Goal: Transaction & Acquisition: Purchase product/service

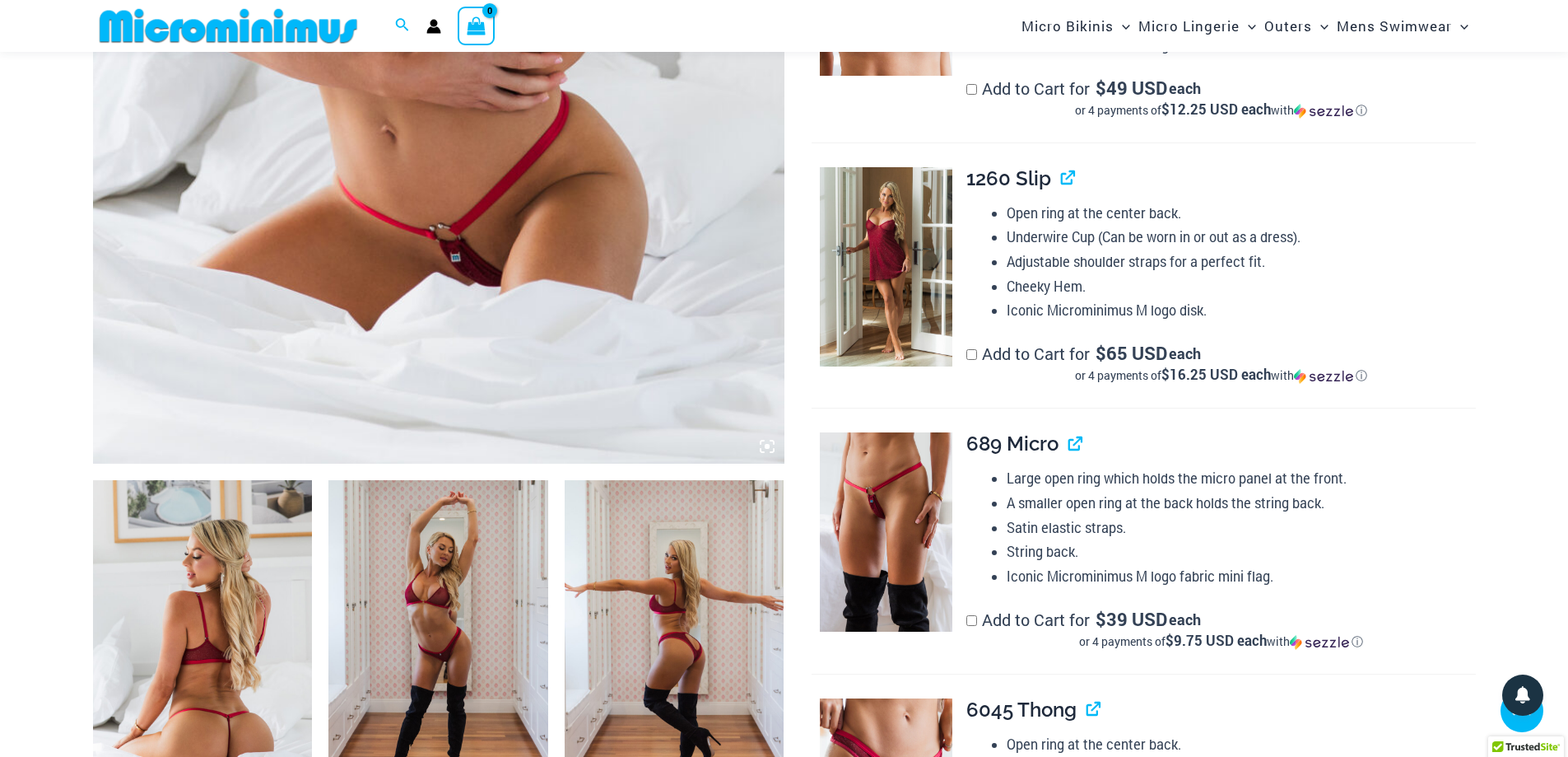
scroll to position [808, 0]
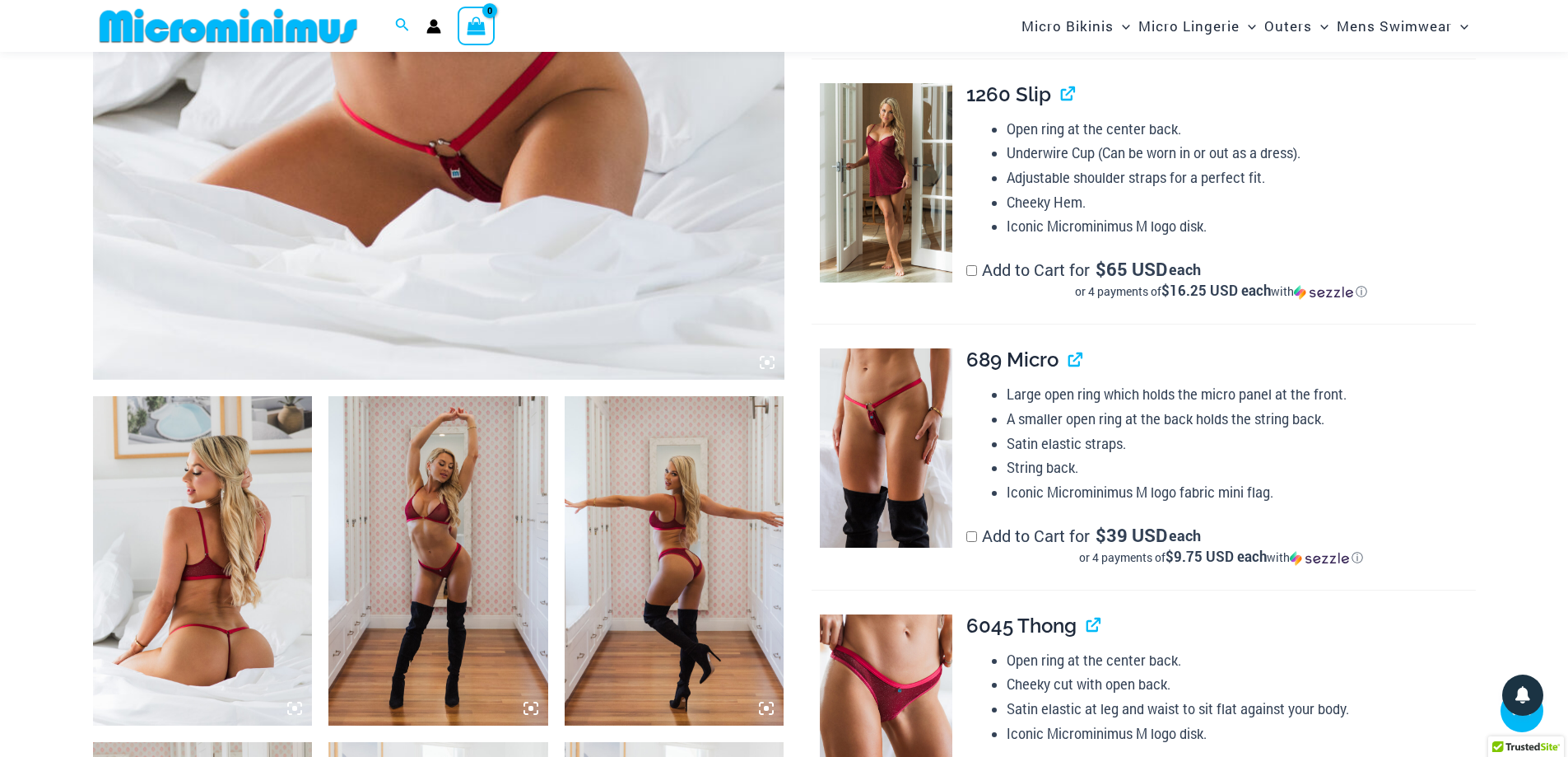
click at [228, 656] on img at bounding box center [203, 560] width 220 height 329
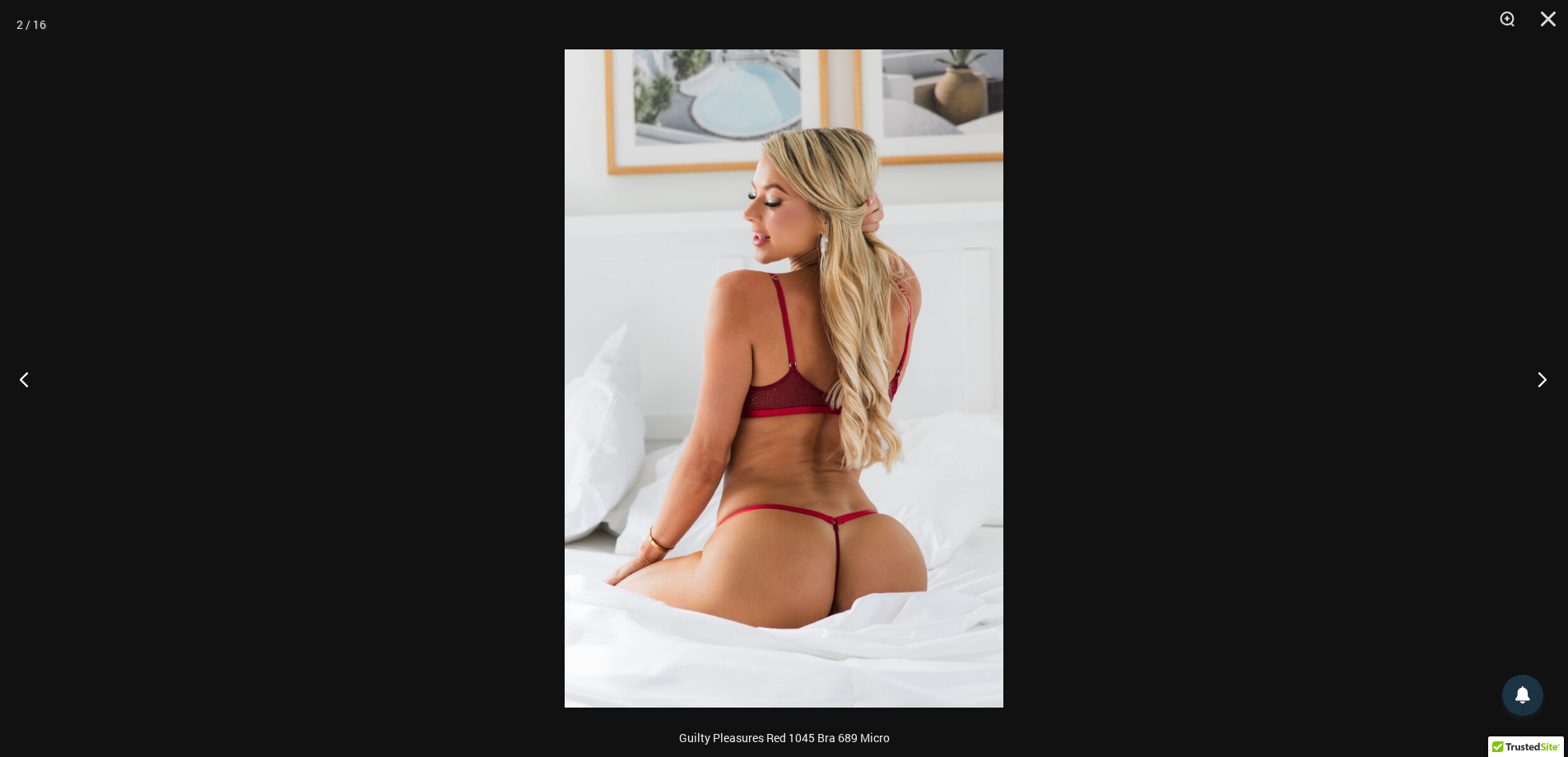
click at [1539, 381] on button "Next" at bounding box center [1537, 378] width 62 height 82
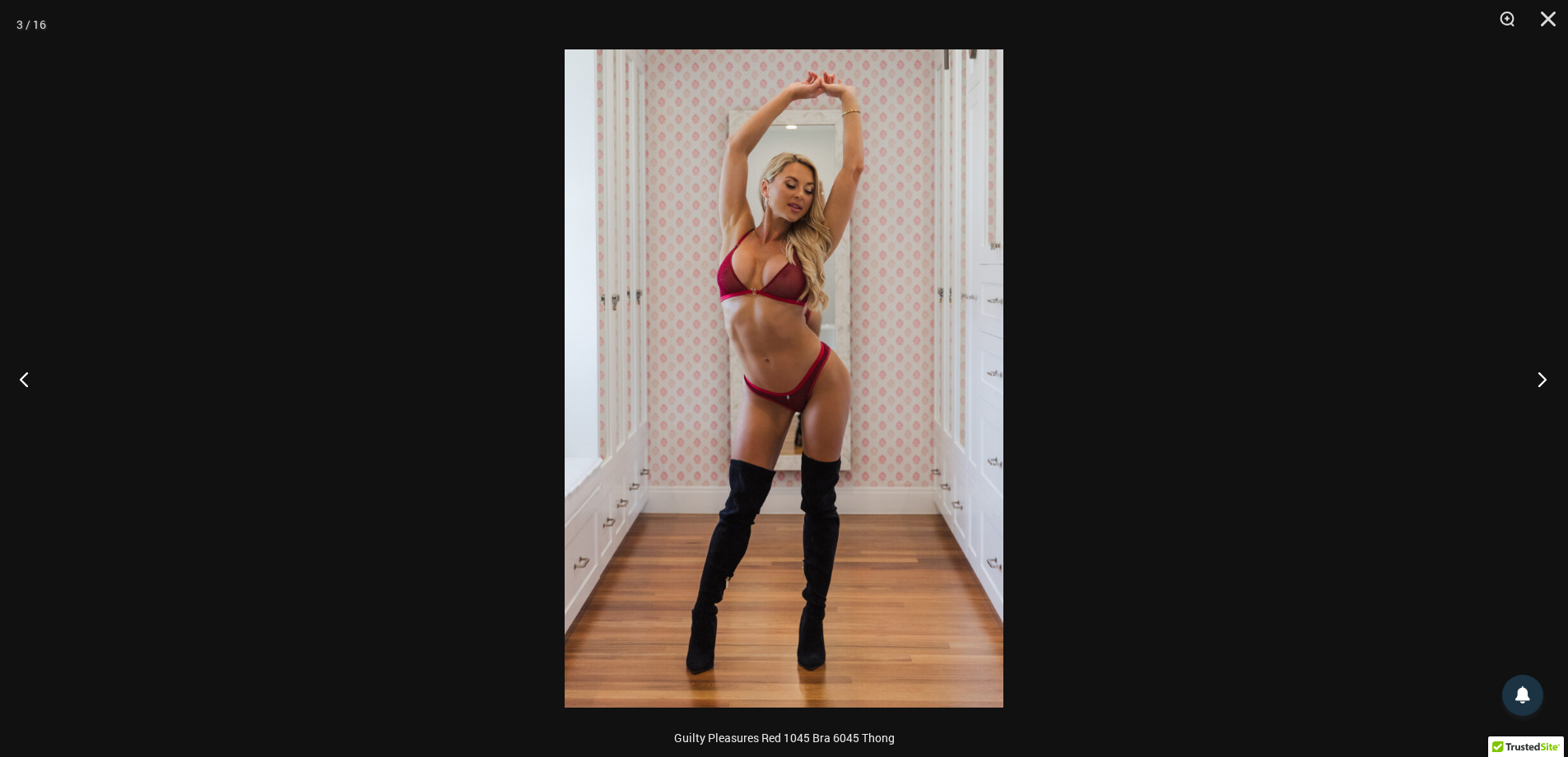
click at [1539, 381] on button "Next" at bounding box center [1537, 378] width 62 height 82
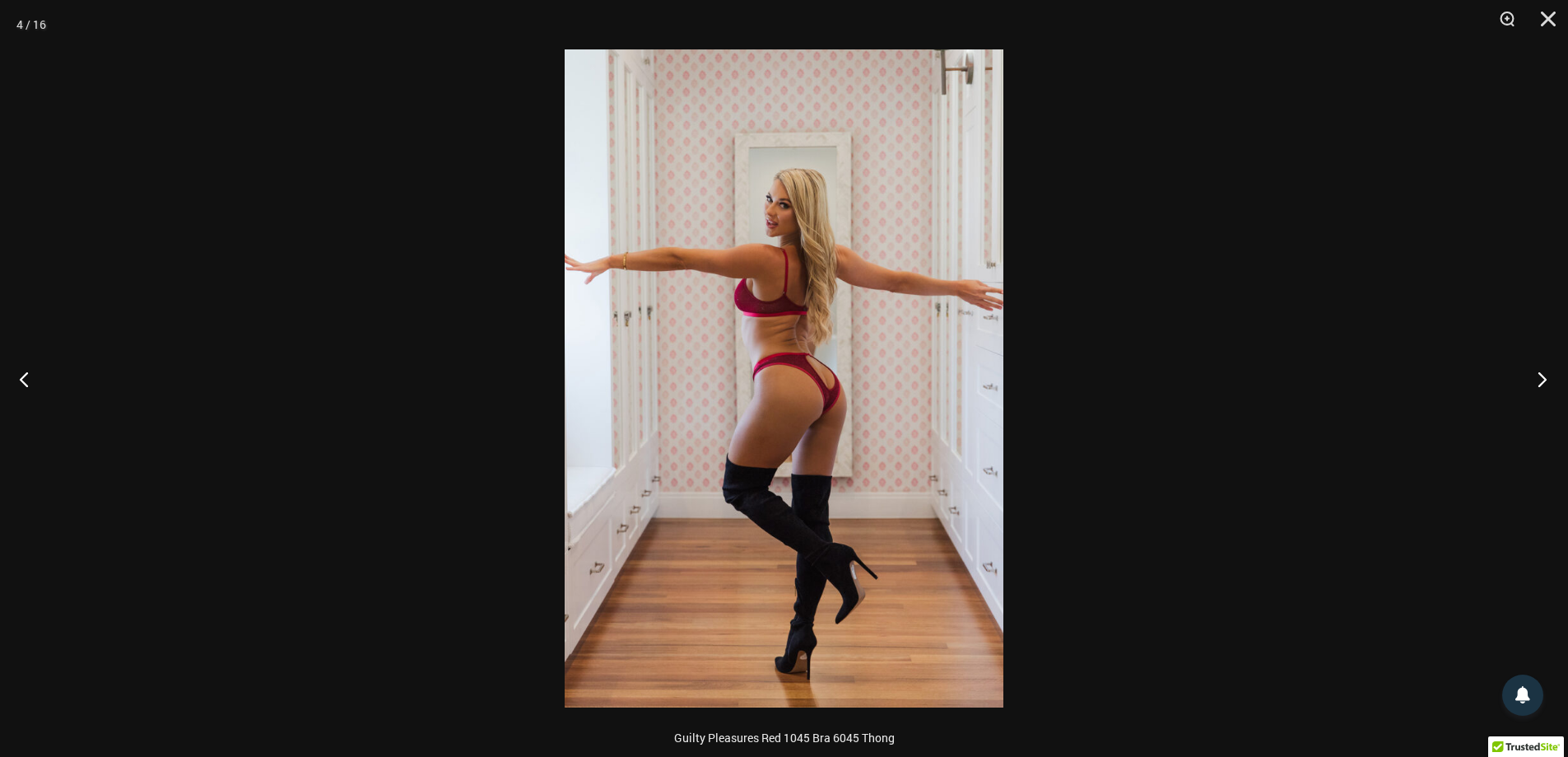
click at [1539, 381] on button "Next" at bounding box center [1537, 378] width 62 height 82
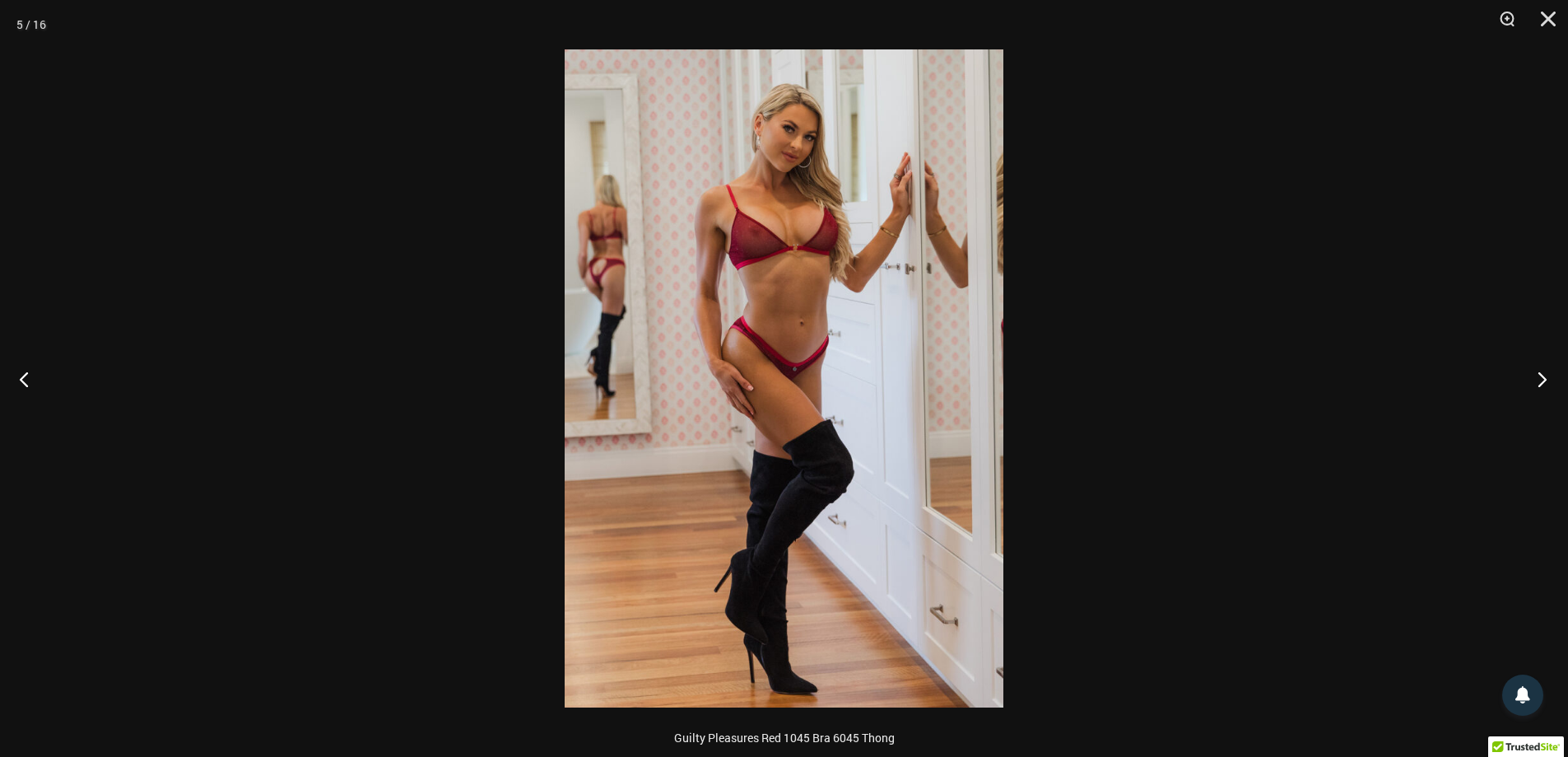
click at [1539, 381] on button "Next" at bounding box center [1537, 378] width 62 height 82
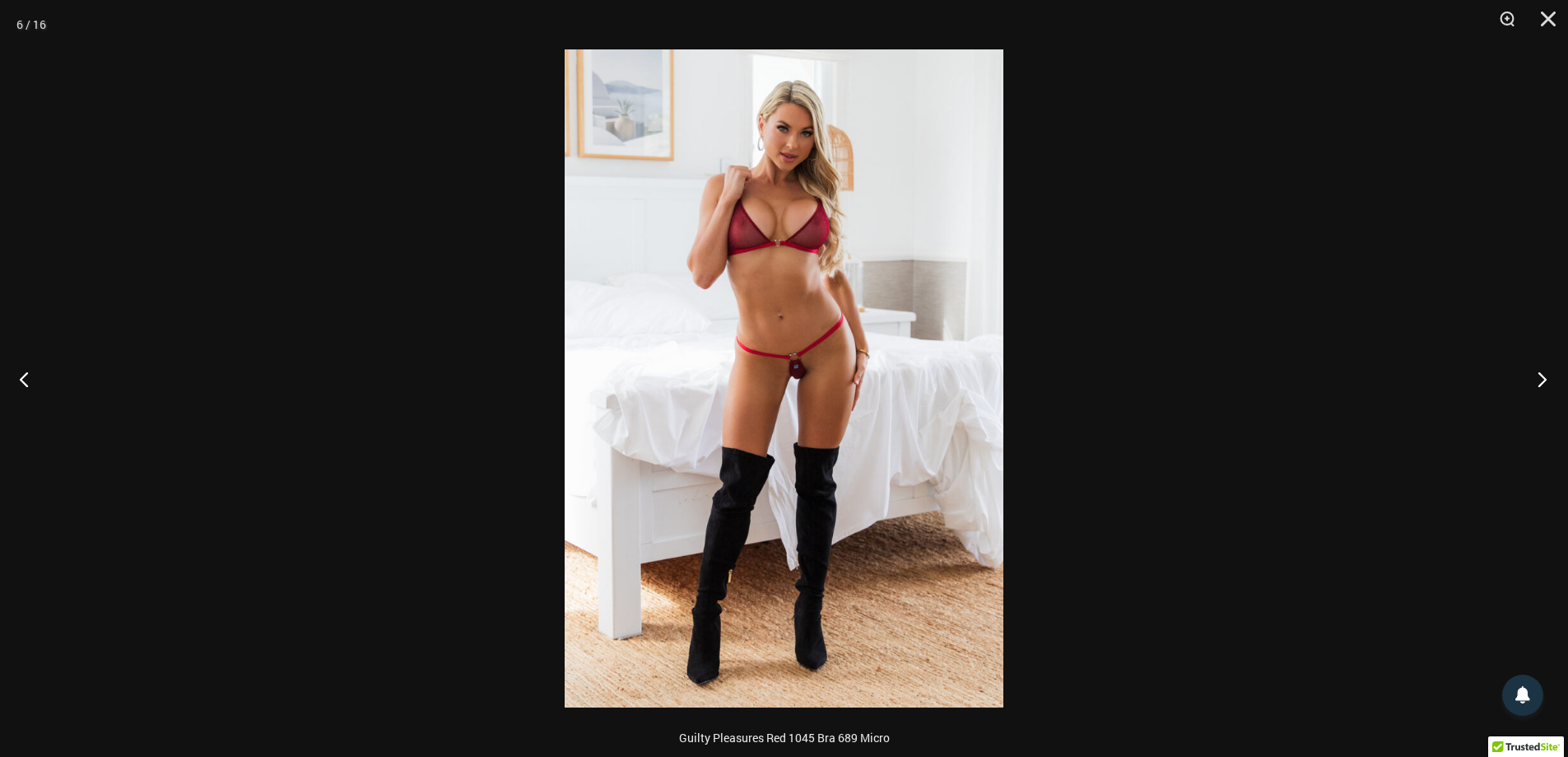
click at [1539, 381] on button "Next" at bounding box center [1537, 378] width 62 height 82
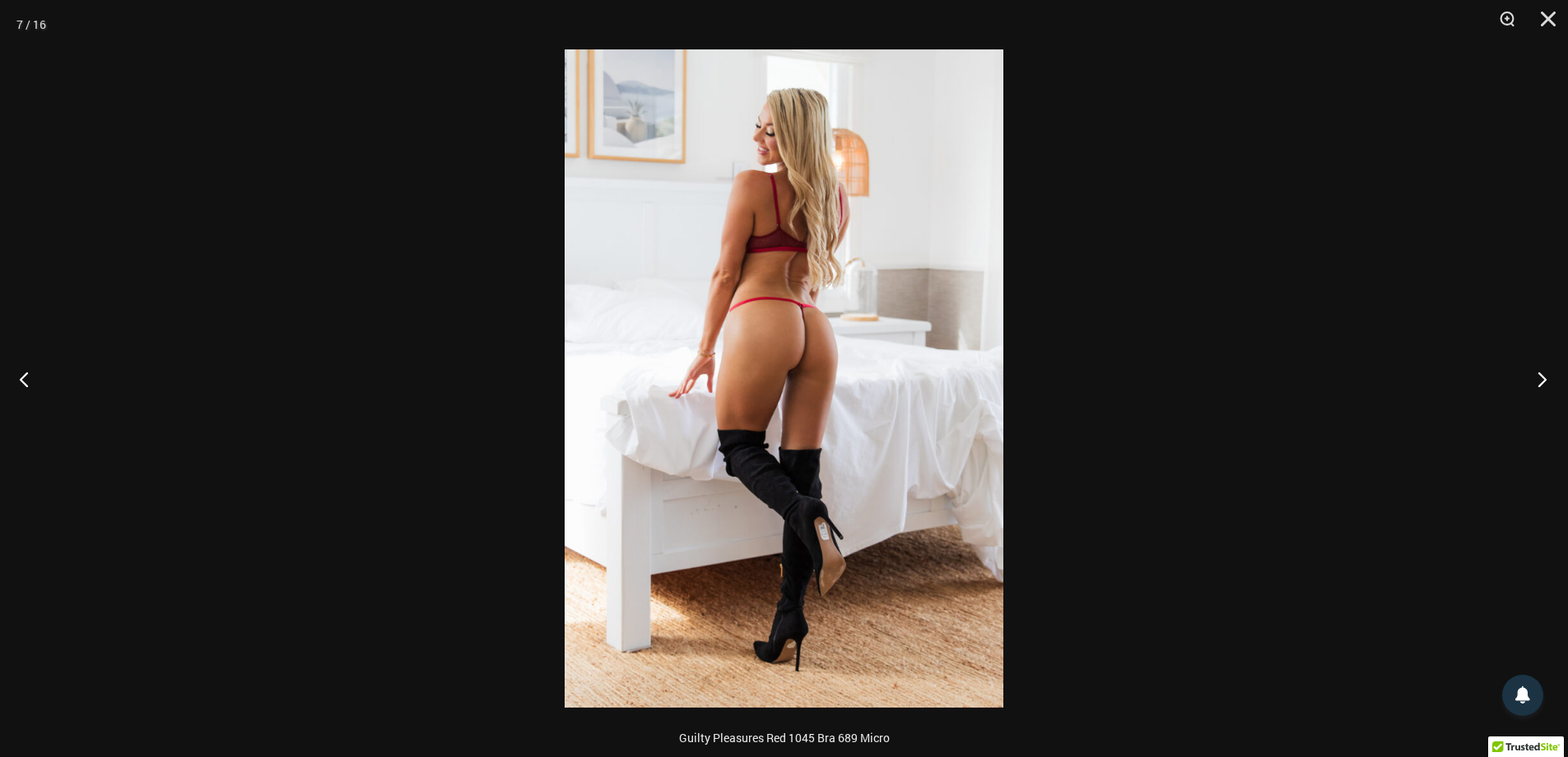
click at [1539, 381] on button "Next" at bounding box center [1537, 378] width 62 height 82
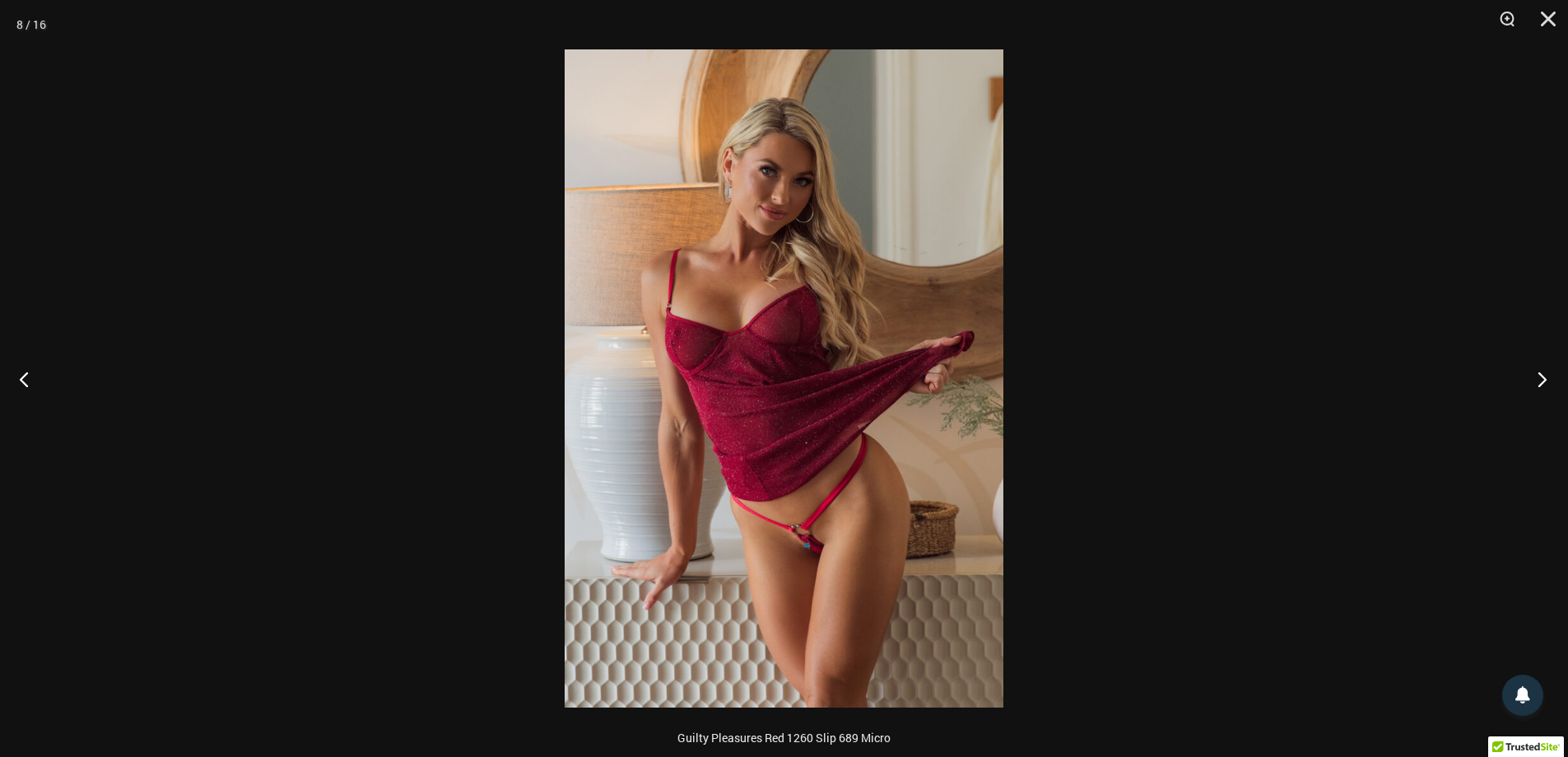
click at [1539, 381] on button "Next" at bounding box center [1537, 378] width 62 height 82
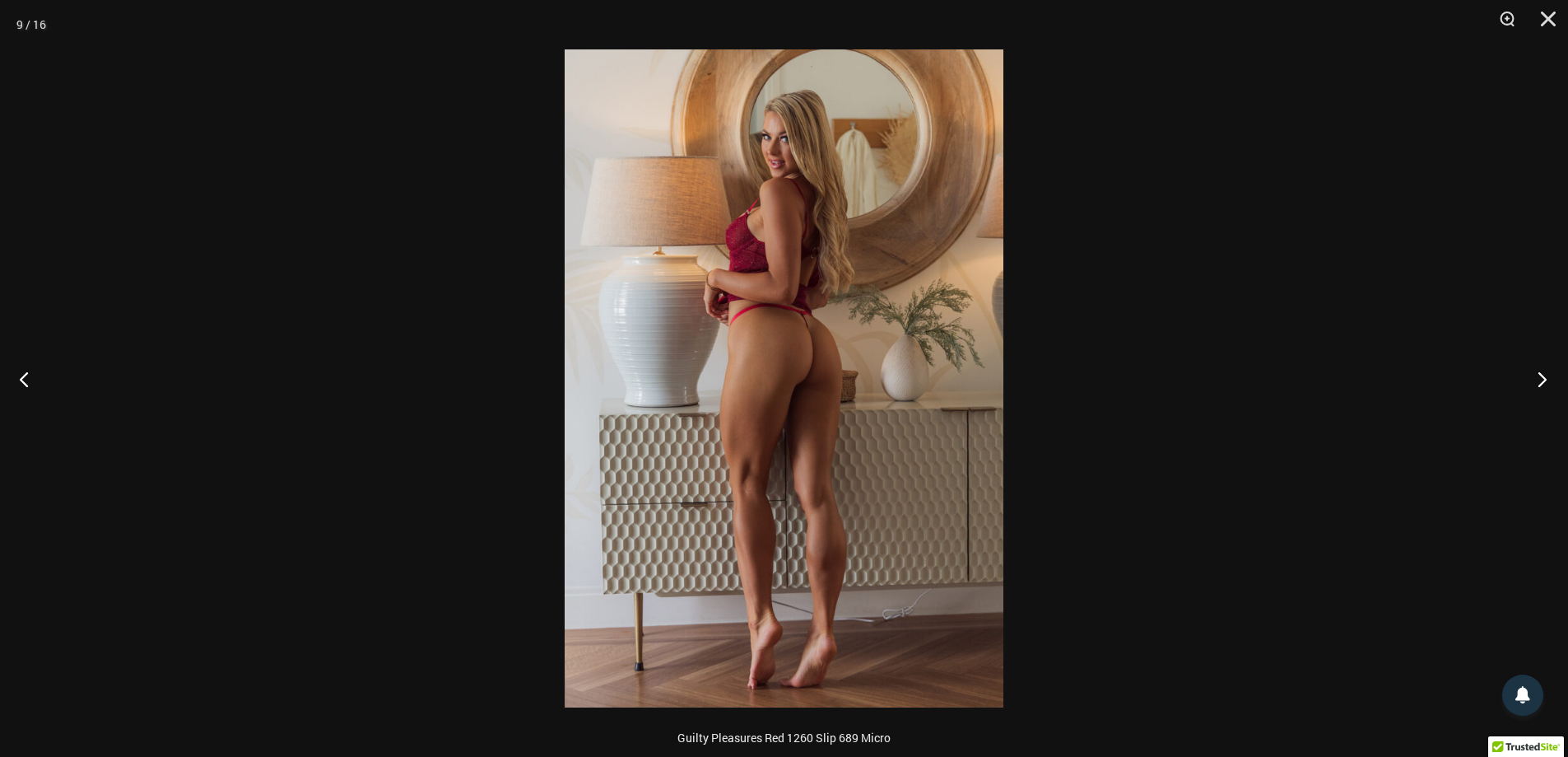
click at [1539, 381] on button "Next" at bounding box center [1537, 378] width 62 height 82
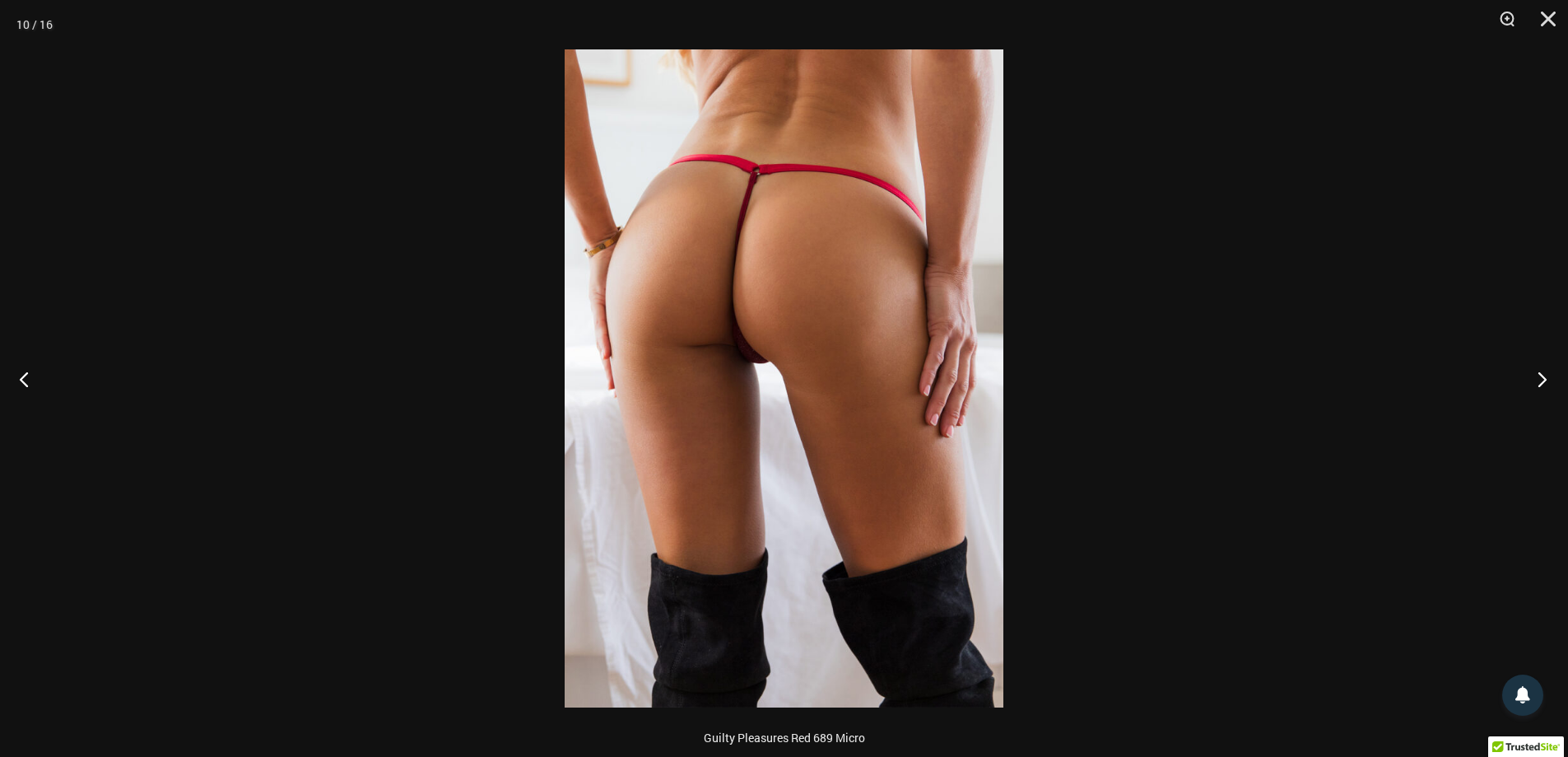
click at [1539, 381] on button "Next" at bounding box center [1537, 378] width 62 height 82
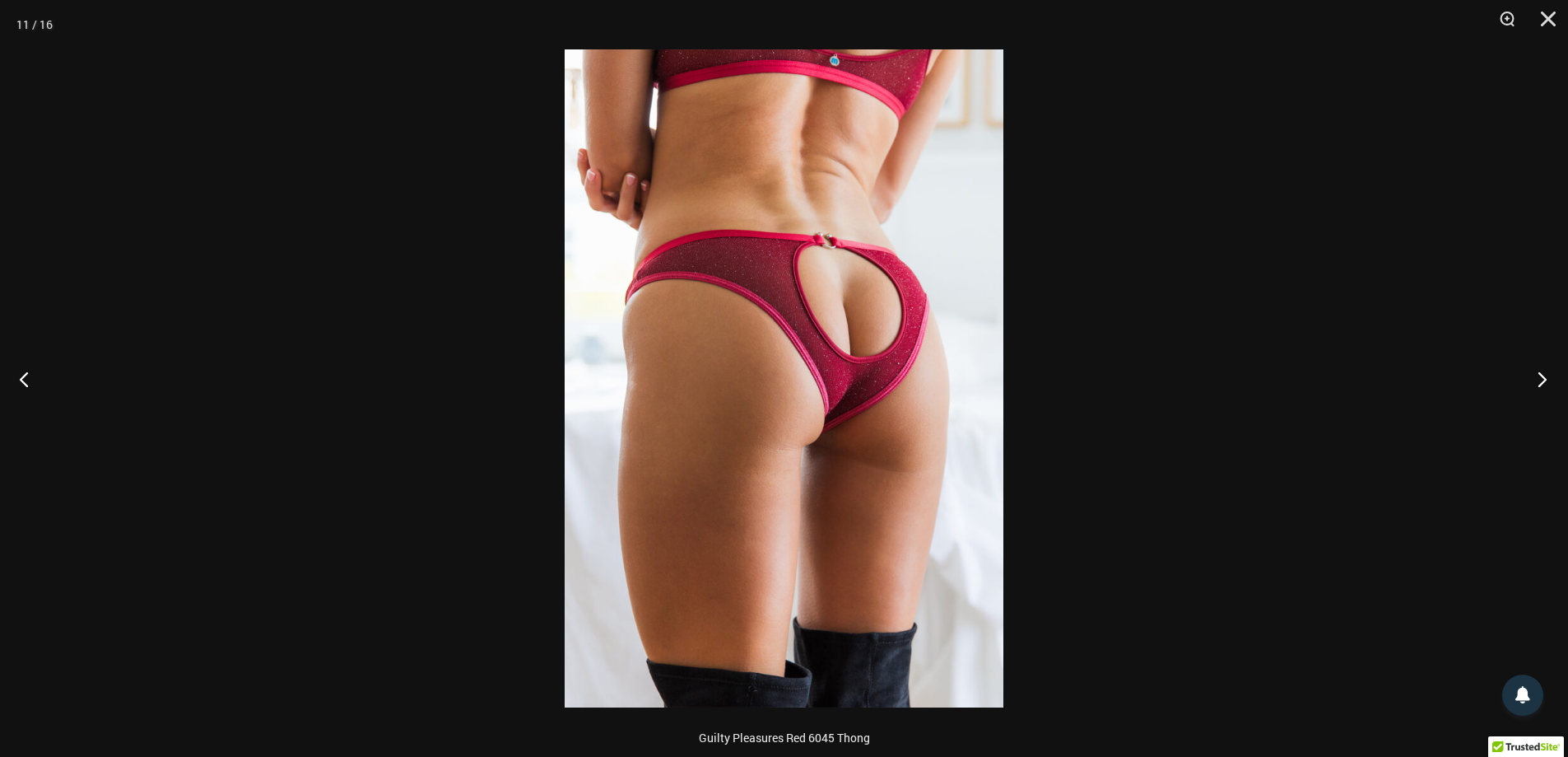
click at [1539, 381] on button "Next" at bounding box center [1537, 378] width 62 height 82
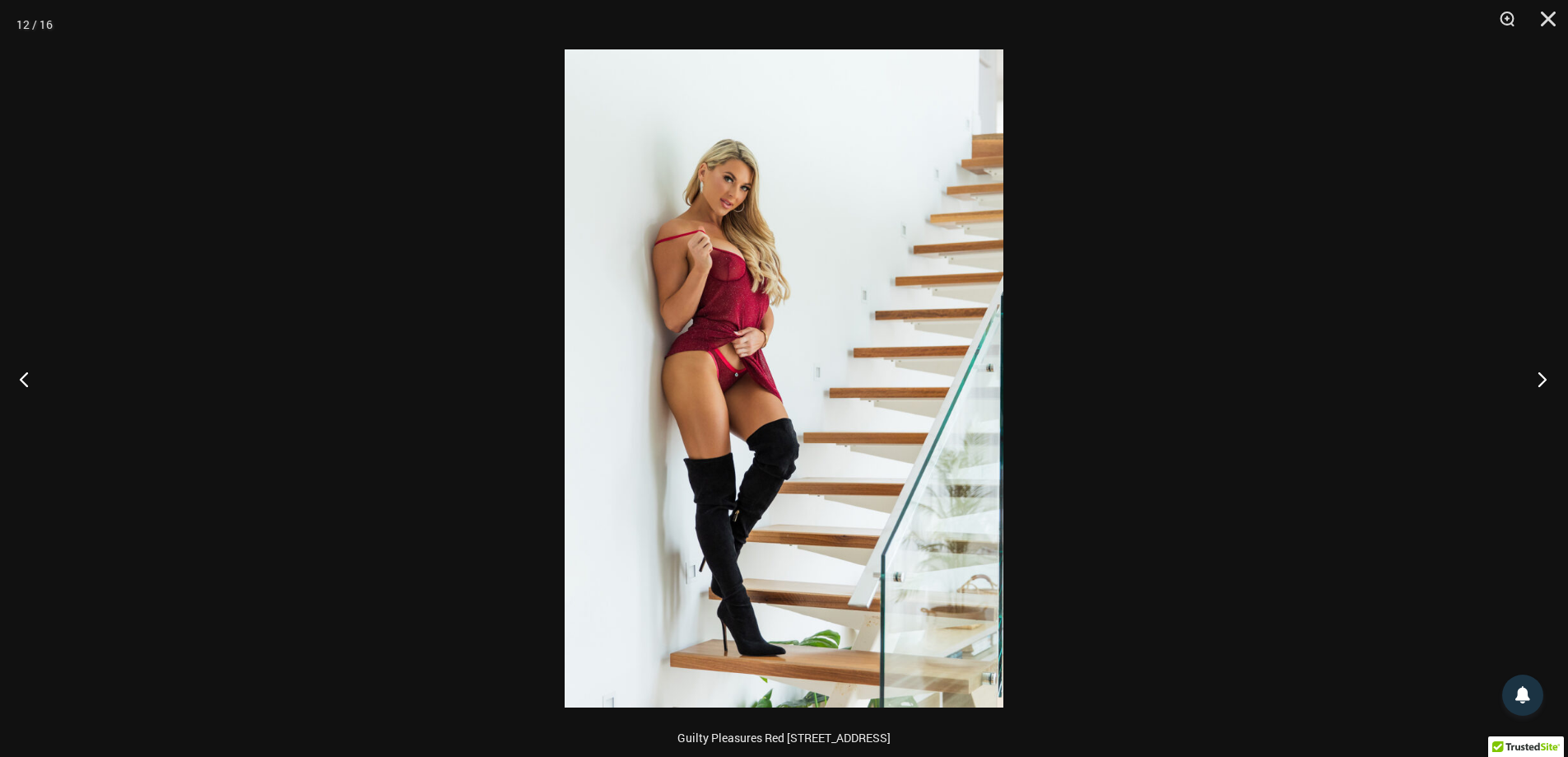
click at [1539, 381] on button "Next" at bounding box center [1537, 378] width 62 height 82
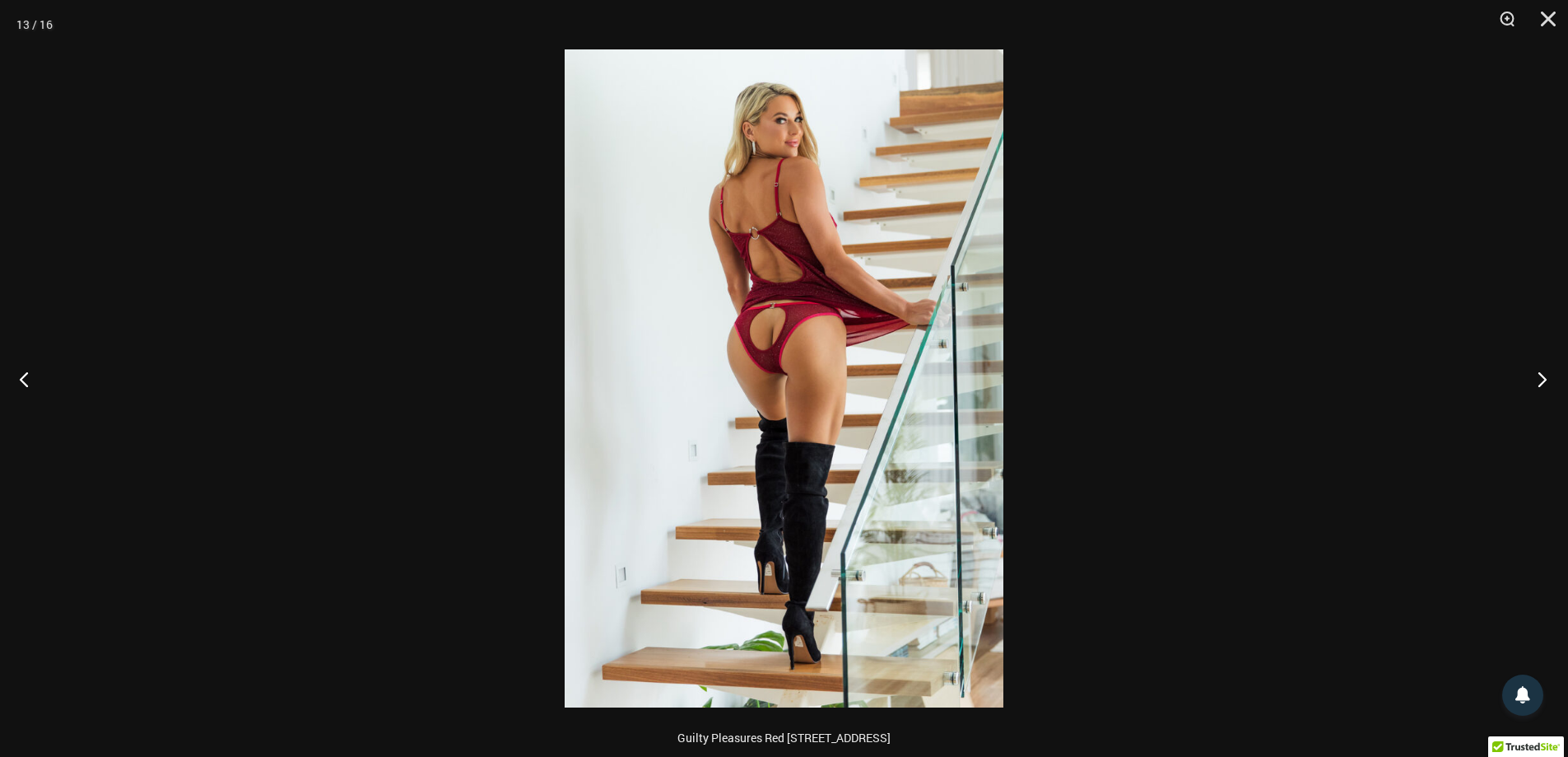
click at [1539, 381] on button "Next" at bounding box center [1537, 378] width 62 height 82
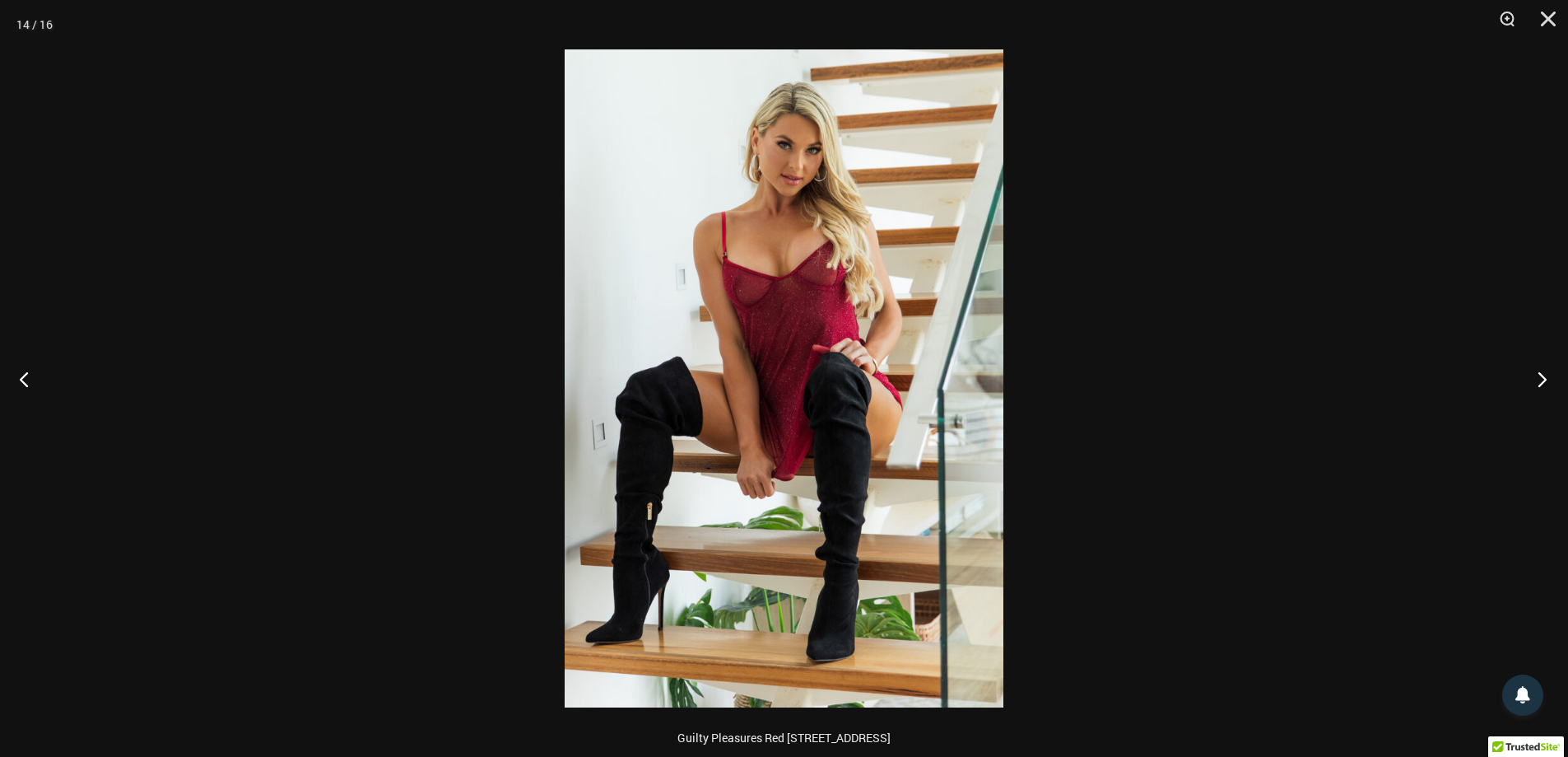
click at [1539, 381] on button "Next" at bounding box center [1537, 378] width 62 height 82
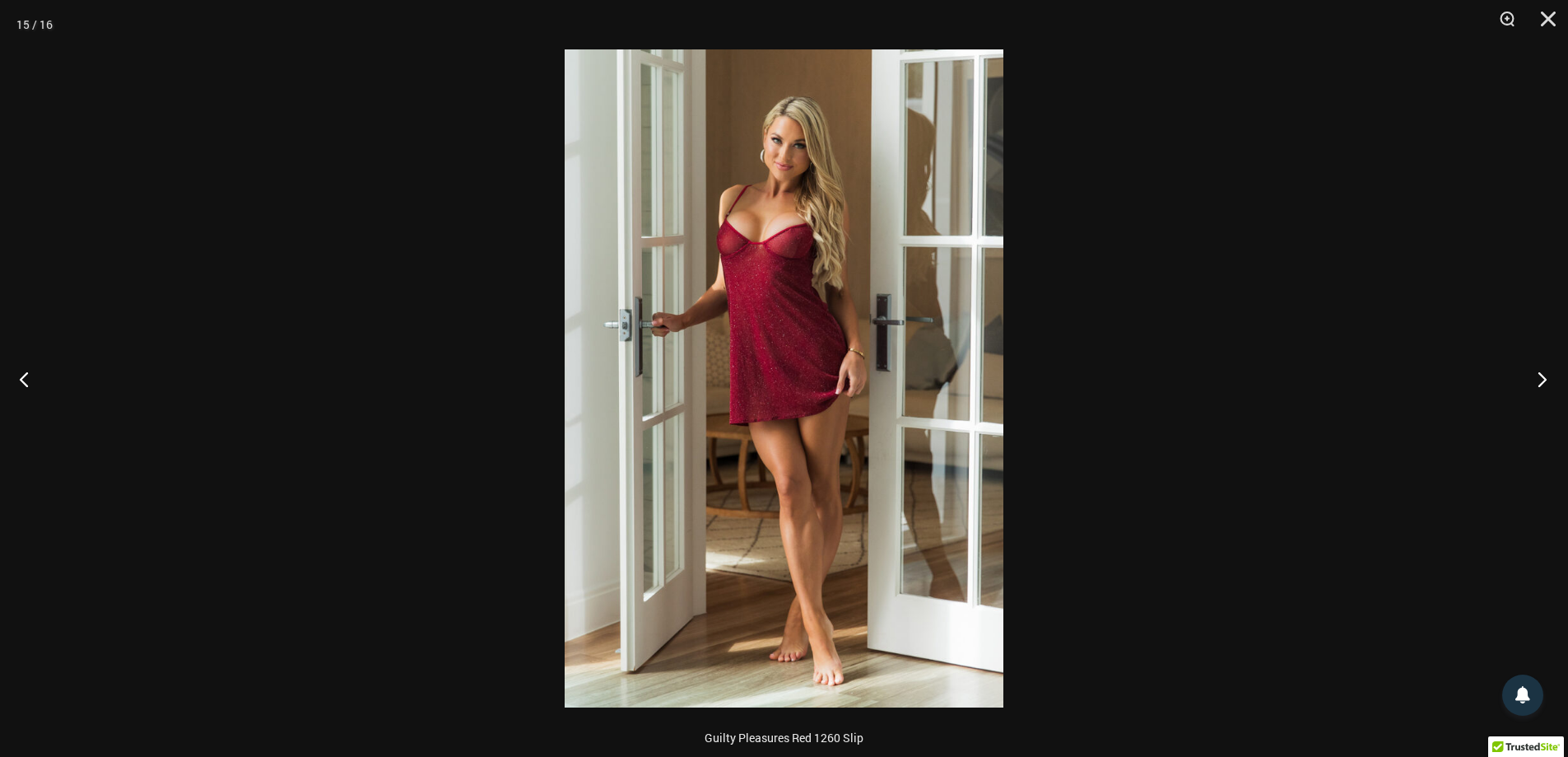
click at [1539, 381] on button "Next" at bounding box center [1537, 378] width 62 height 82
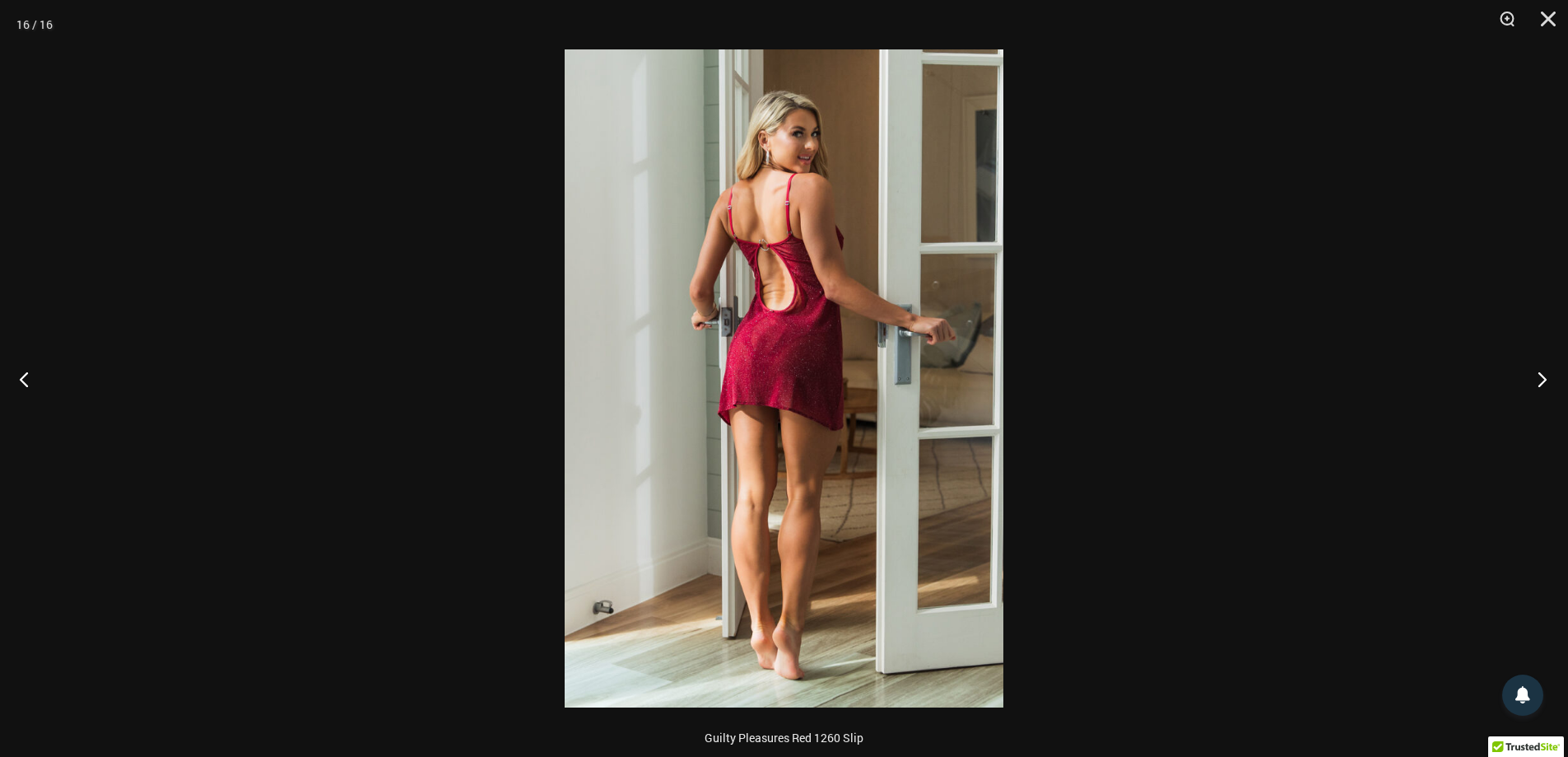
click at [1539, 381] on button "Next" at bounding box center [1537, 378] width 62 height 82
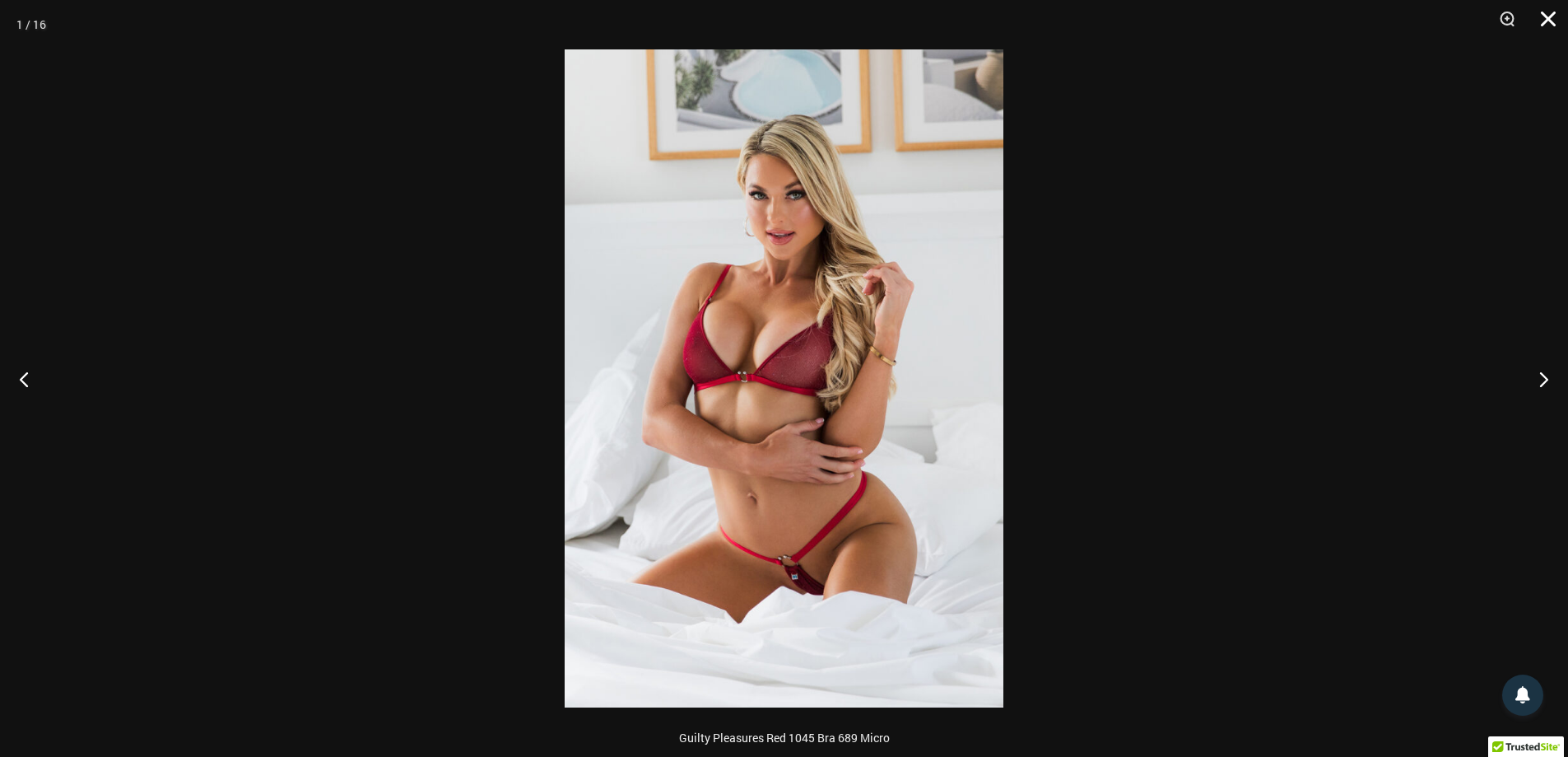
click at [1553, 12] on button "Close" at bounding box center [1543, 25] width 41 height 49
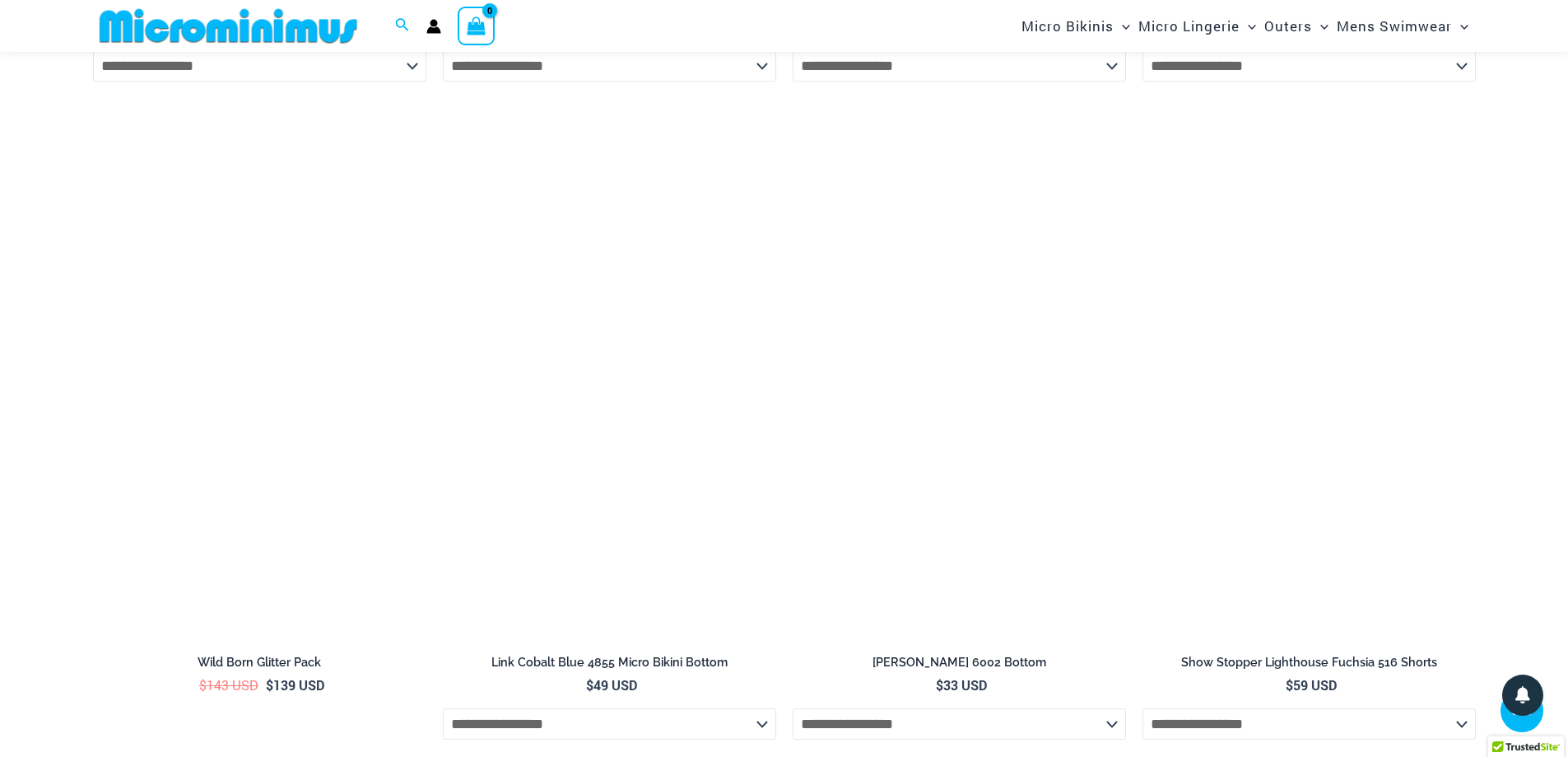
scroll to position [6242, 0]
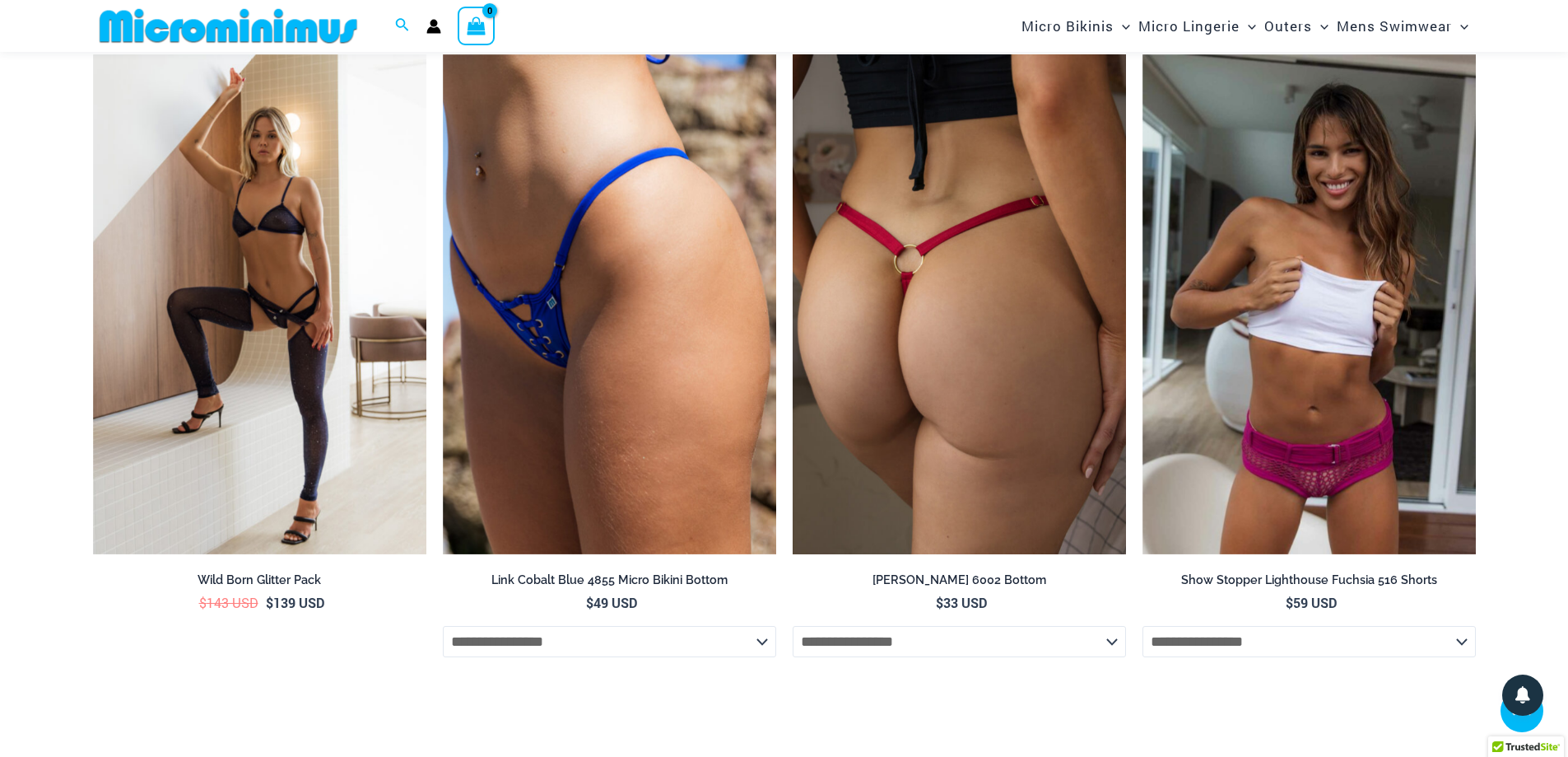
click at [907, 354] on img at bounding box center [959, 304] width 334 height 501
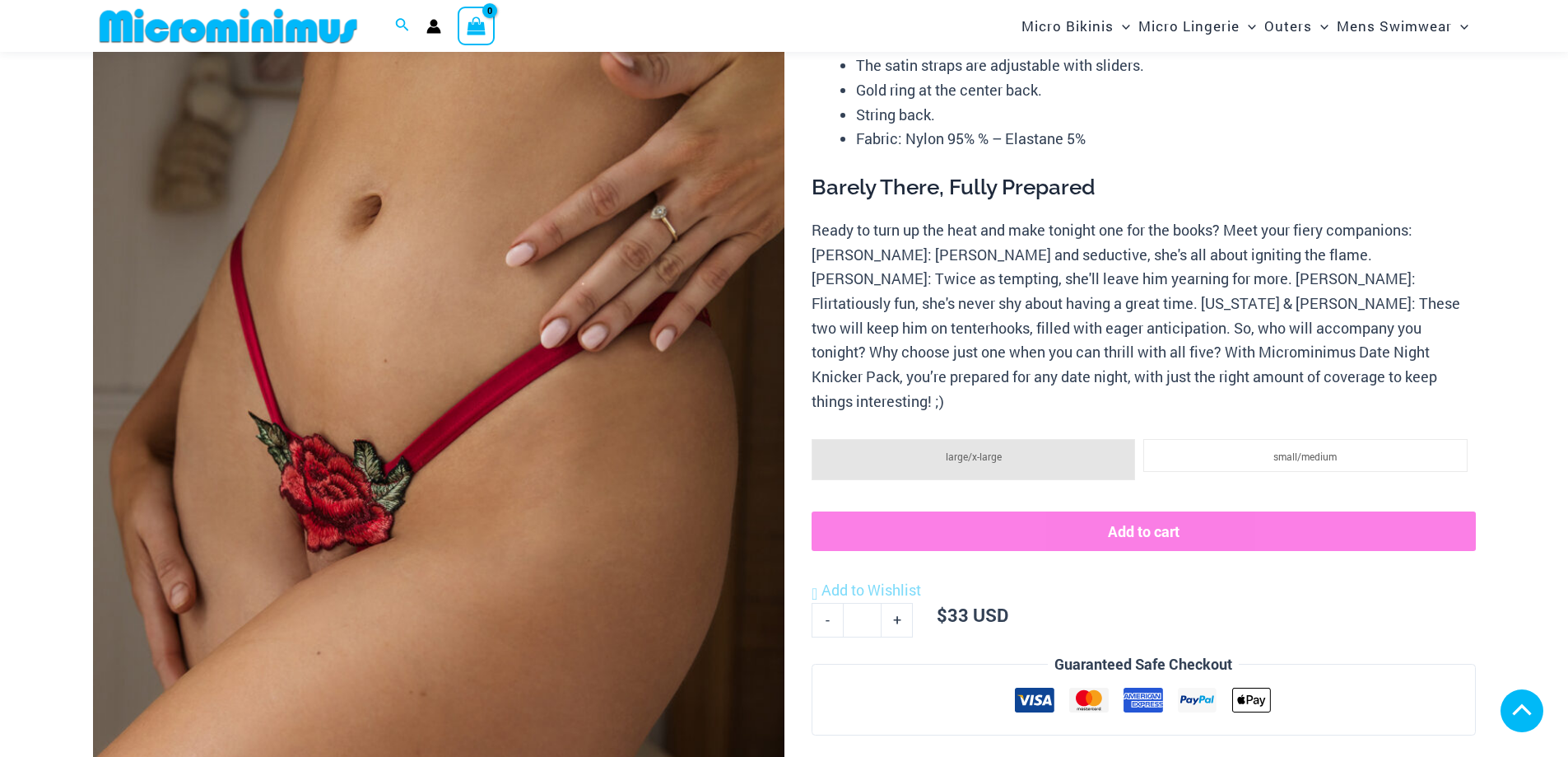
scroll to position [973, 0]
